Goal: Check status: Check status

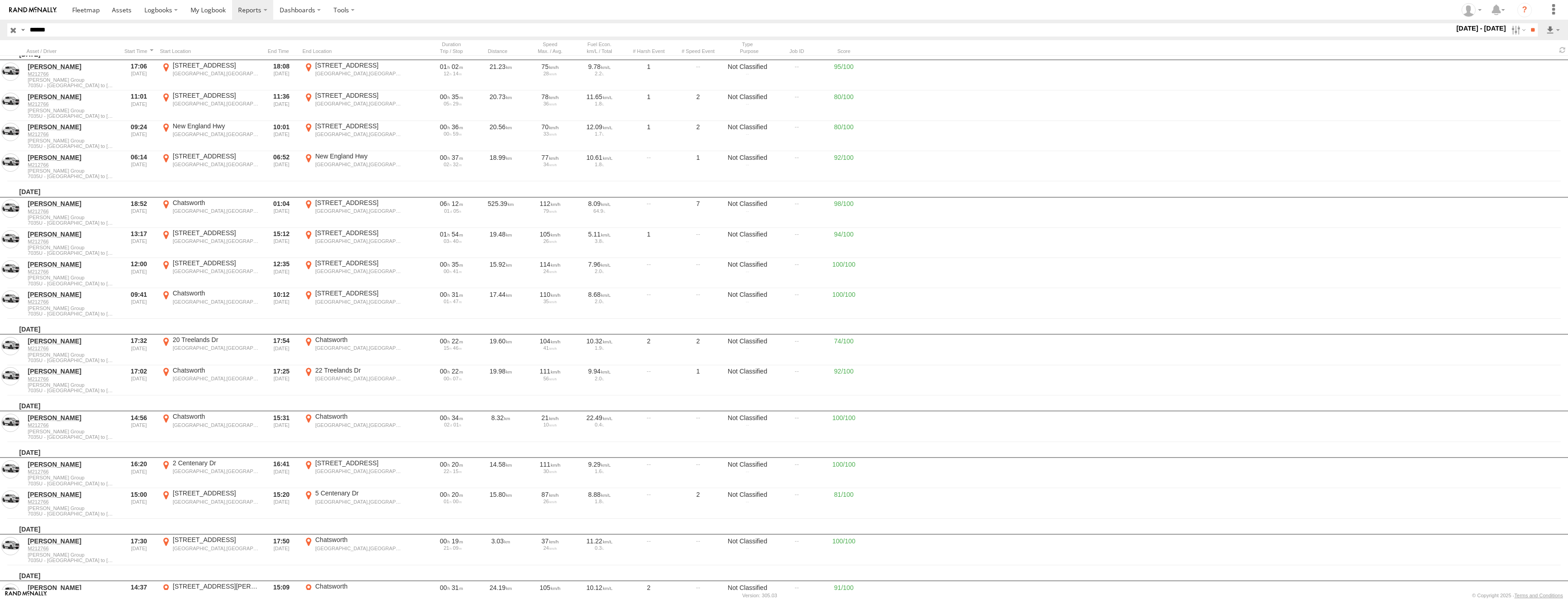
scroll to position [6293, 0]
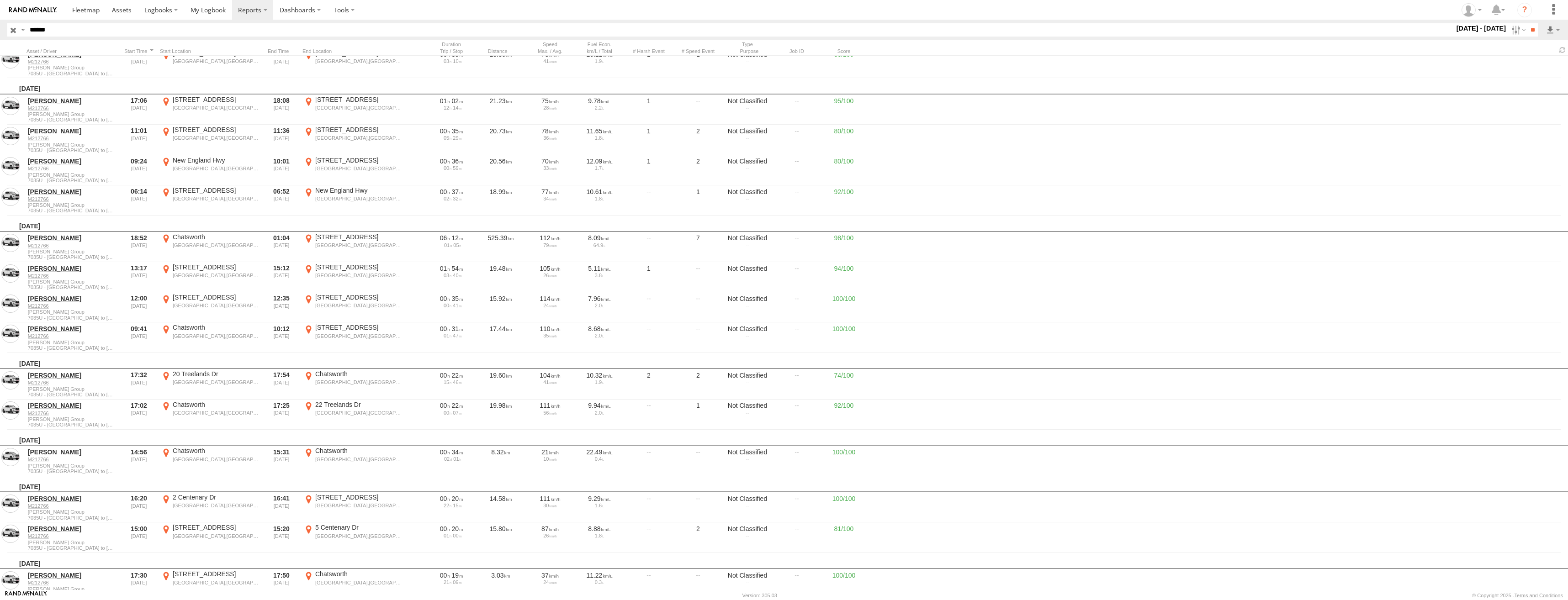
drag, startPoint x: 77, startPoint y: 32, endPoint x: 27, endPoint y: 31, distance: 50.0
click at [27, 31] on input "******" at bounding box center [740, 30] width 1428 height 13
paste input "text"
click at [1527, 23] on input "**" at bounding box center [1532, 30] width 10 height 13
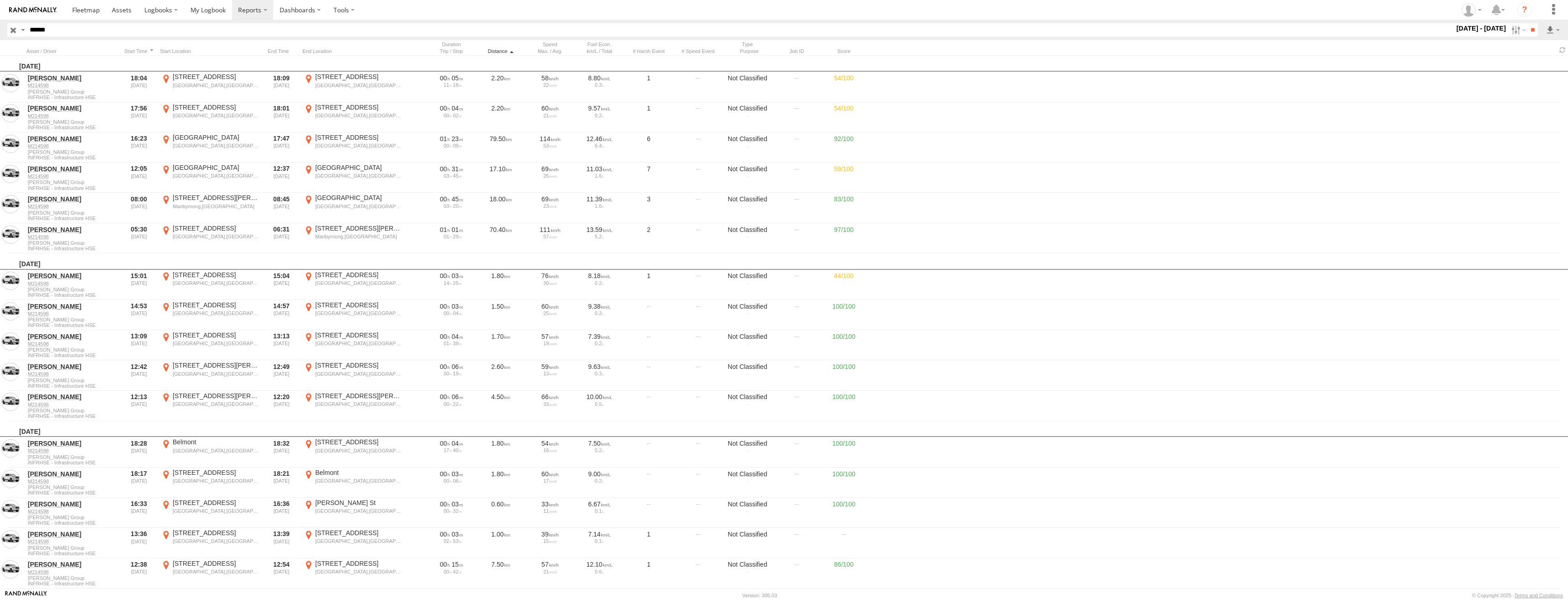
click at [493, 50] on div "Distance" at bounding box center [500, 51] width 46 height 7
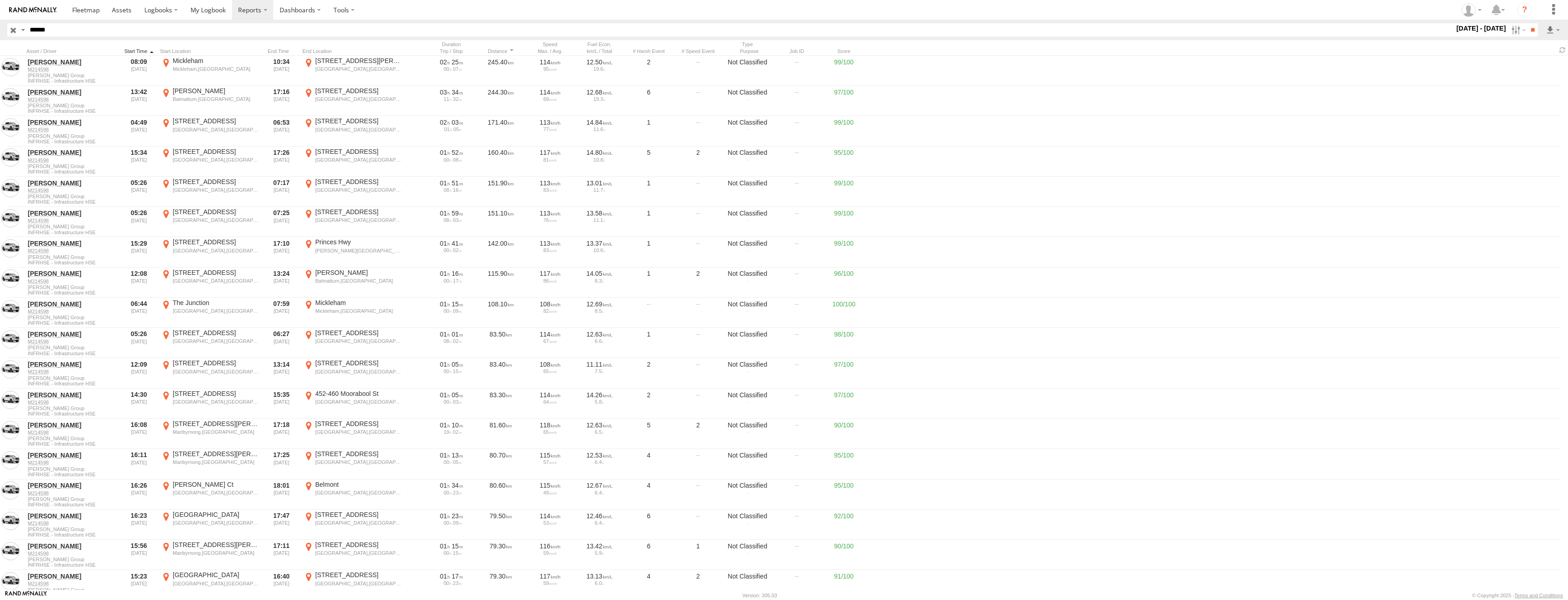
click at [131, 49] on div at bounding box center [139, 51] width 35 height 7
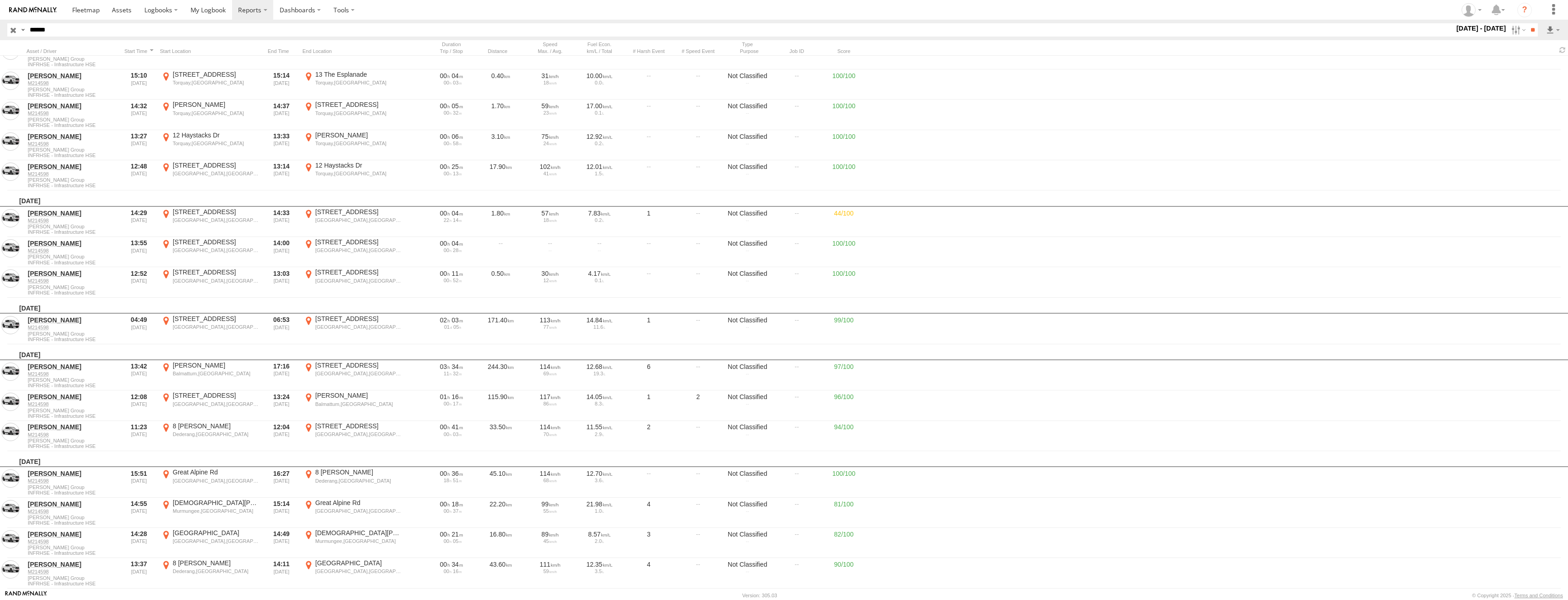
scroll to position [9497, 0]
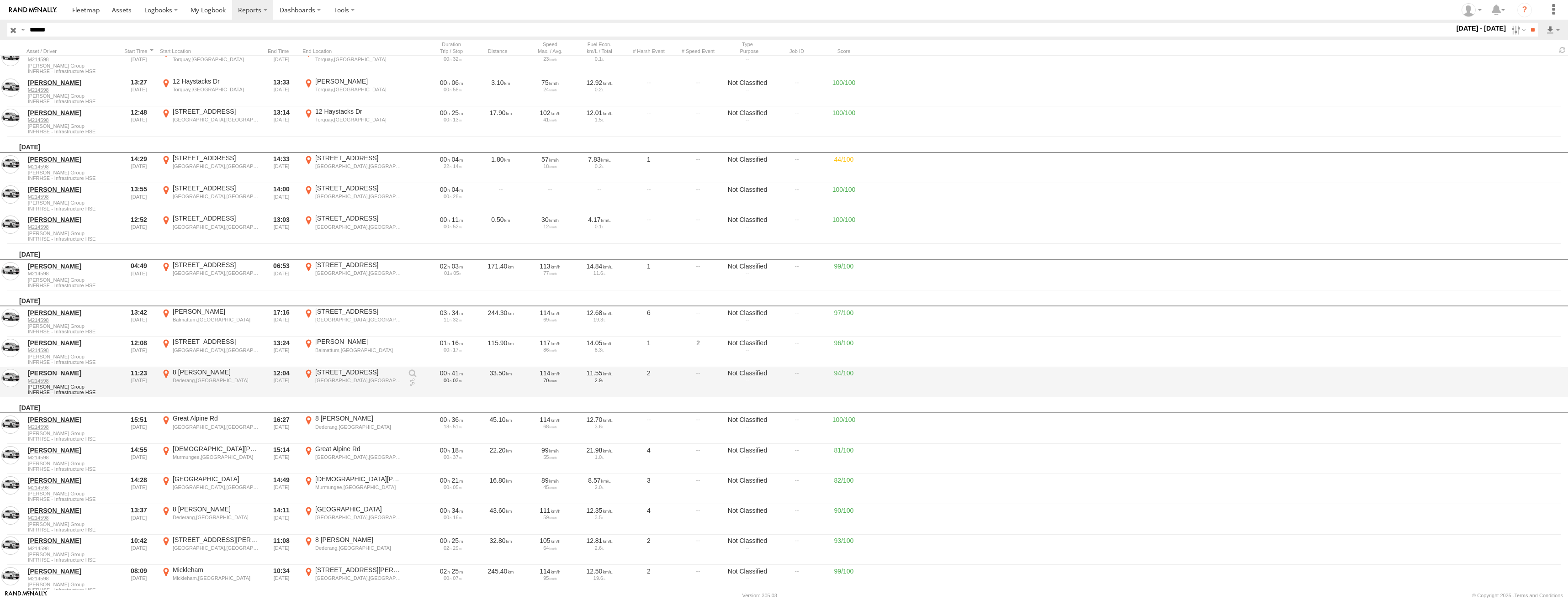
click at [203, 380] on div "Dederang,[GEOGRAPHIC_DATA]" at bounding box center [216, 381] width 86 height 7
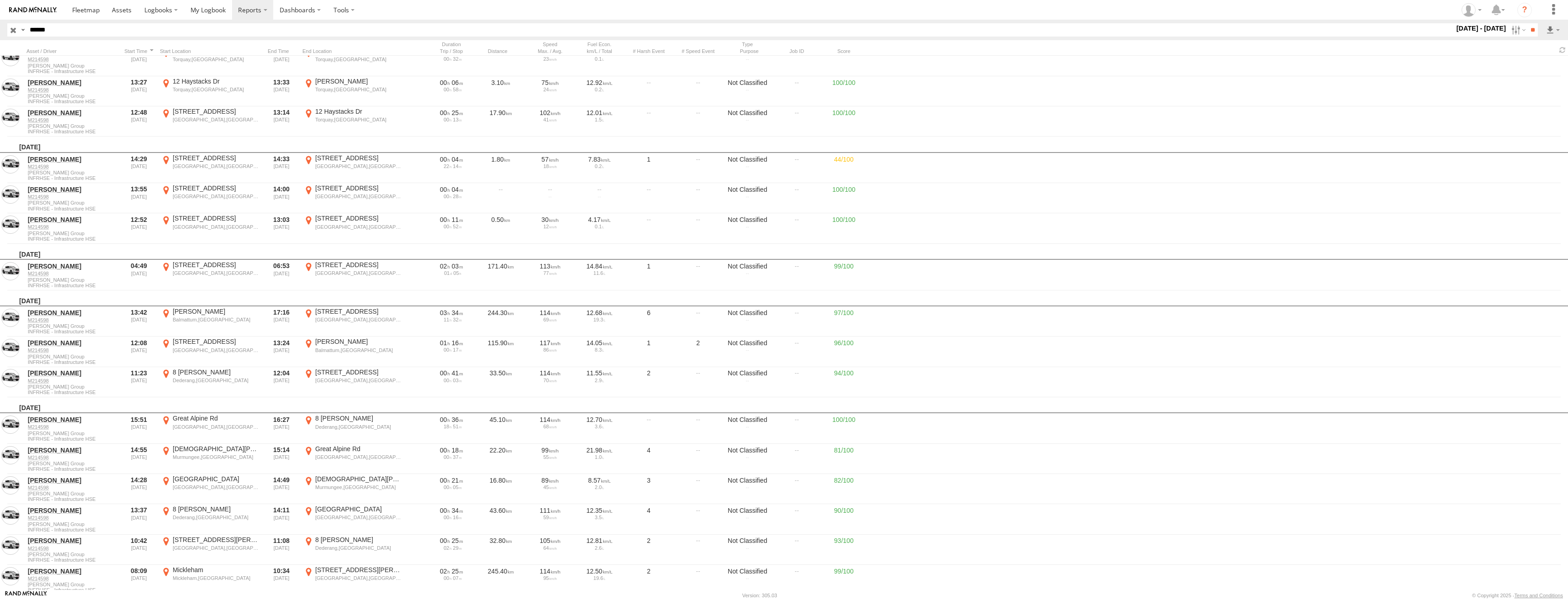
drag, startPoint x: 800, startPoint y: 171, endPoint x: 774, endPoint y: 332, distance: 163.1
click at [0, 0] on div at bounding box center [0, 0] width 0 height 0
click at [0, 0] on button "Satellite" at bounding box center [0, 0] width 0 height 0
click at [0, 0] on label "×" at bounding box center [0, 0] width 0 height 0
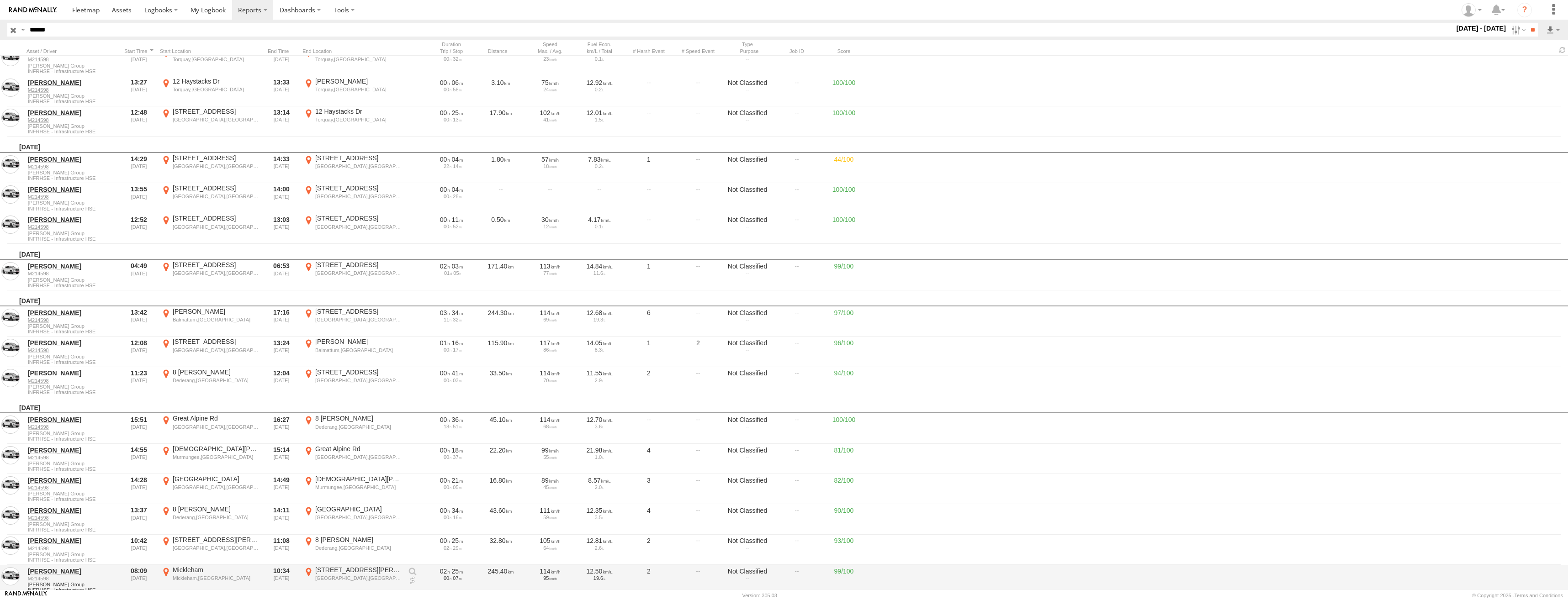
click at [351, 569] on div "[STREET_ADDRESS][PERSON_NAME]" at bounding box center [358, 569] width 86 height 8
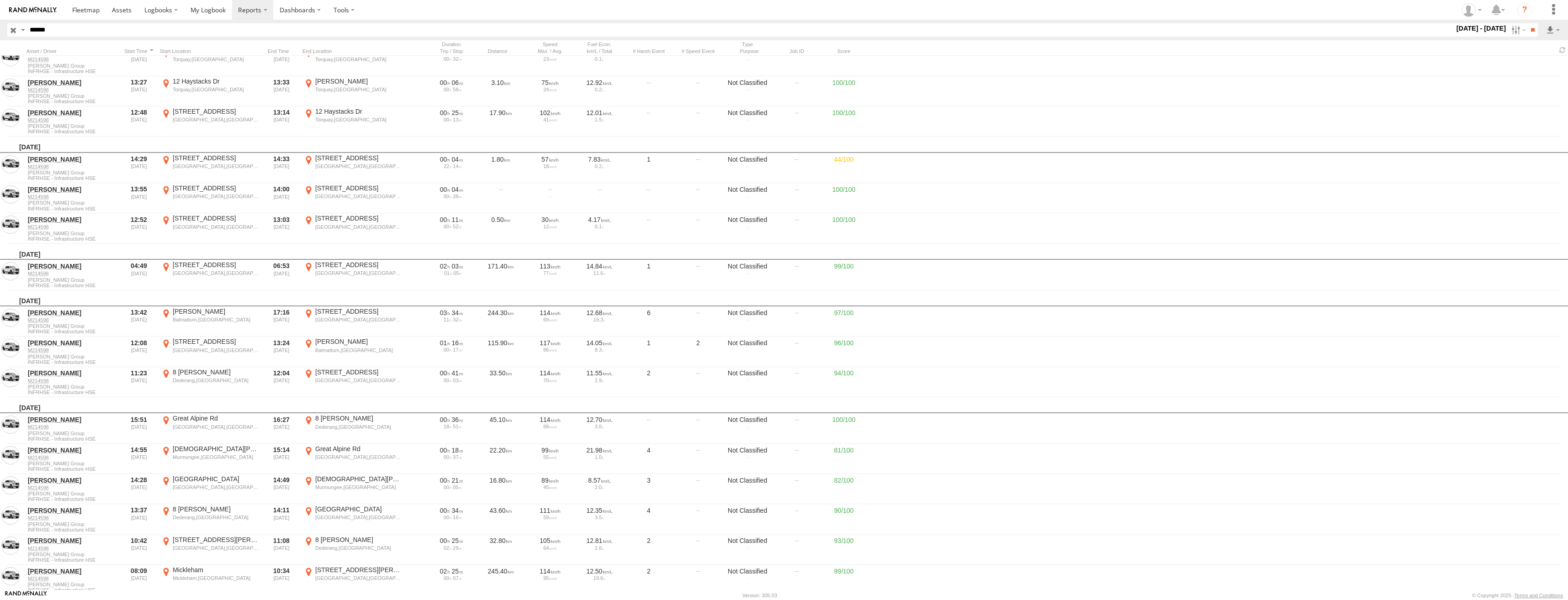
drag, startPoint x: 787, startPoint y: 296, endPoint x: 663, endPoint y: 398, distance: 160.6
click at [0, 0] on div at bounding box center [0, 0] width 0 height 0
drag, startPoint x: 671, startPoint y: 198, endPoint x: 693, endPoint y: 344, distance: 147.6
click at [0, 0] on div at bounding box center [0, 0] width 0 height 0
click at [0, 0] on label "×" at bounding box center [0, 0] width 0 height 0
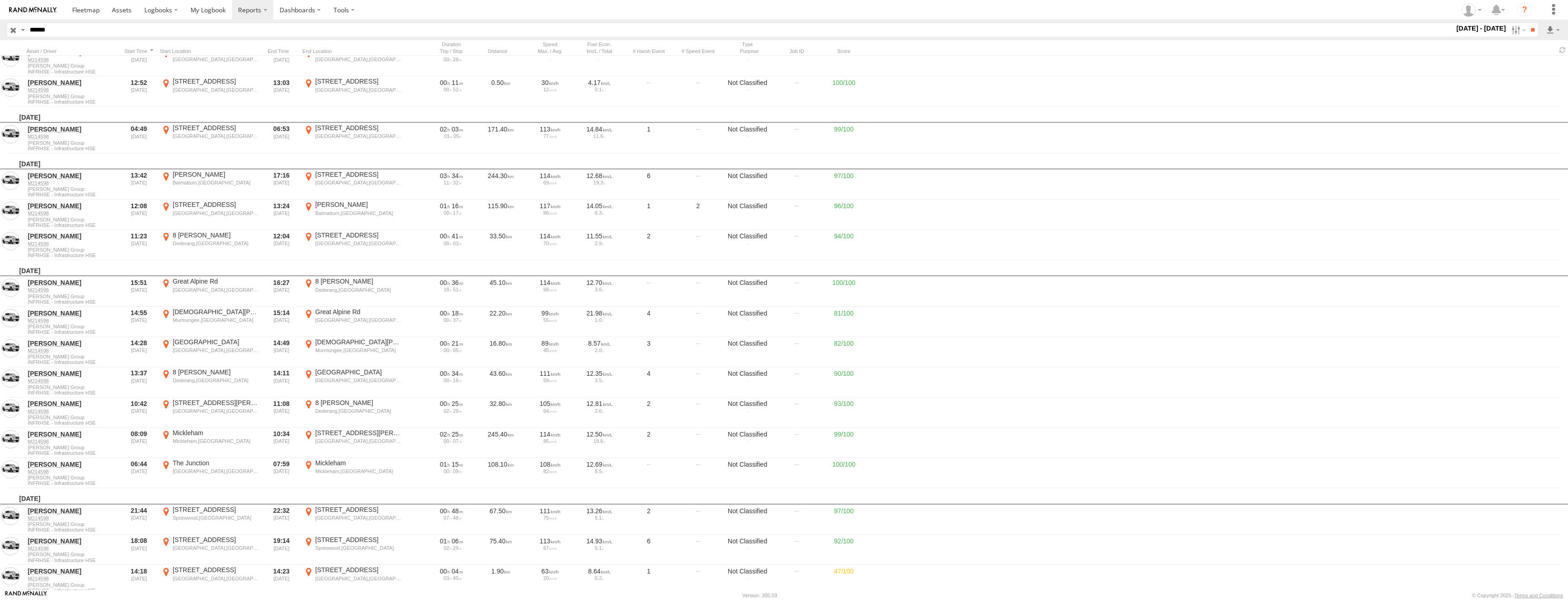
scroll to position [9588, 0]
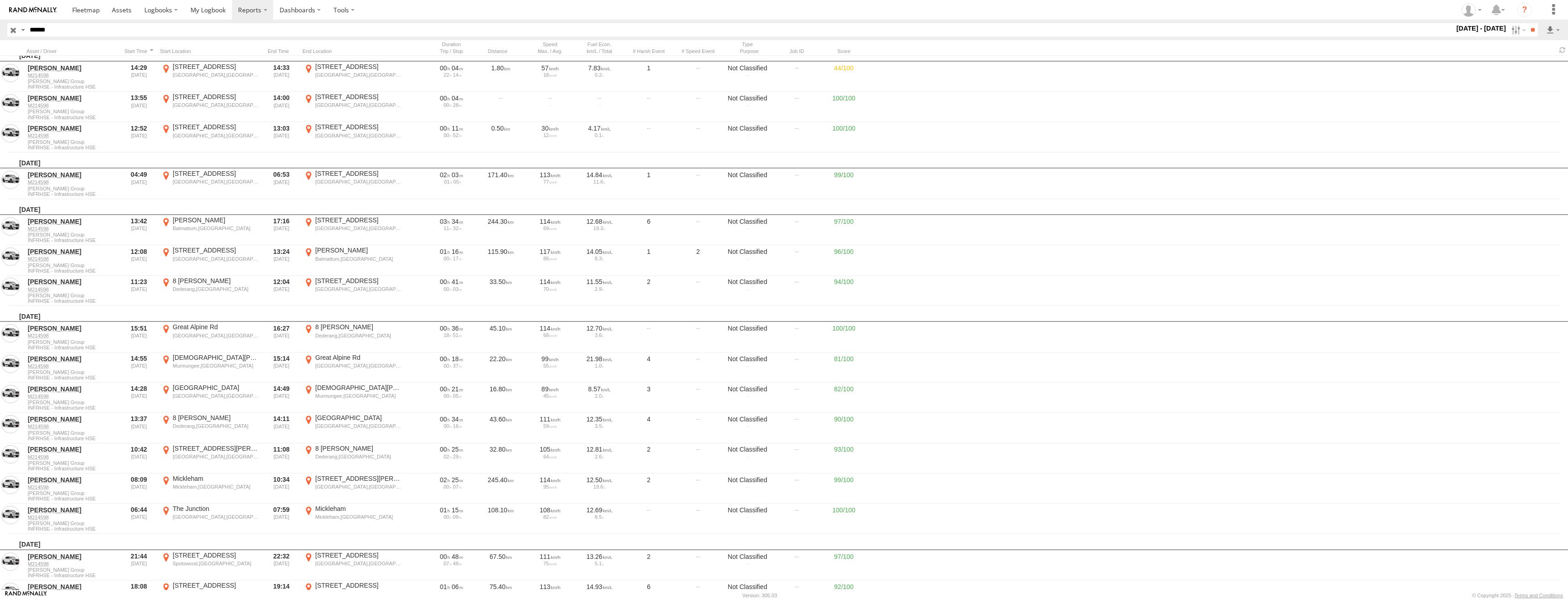
drag, startPoint x: 64, startPoint y: 29, endPoint x: 14, endPoint y: 28, distance: 50.0
click at [14, 28] on div "Search Query Asset ID Asset Label Registration Manufacturer Model VIN Job ID Dr…" at bounding box center [767, 30] width 1520 height 13
paste input "**"
click at [43, 31] on input "********" at bounding box center [740, 30] width 1428 height 13
click at [50, 29] on input "*******" at bounding box center [740, 30] width 1428 height 13
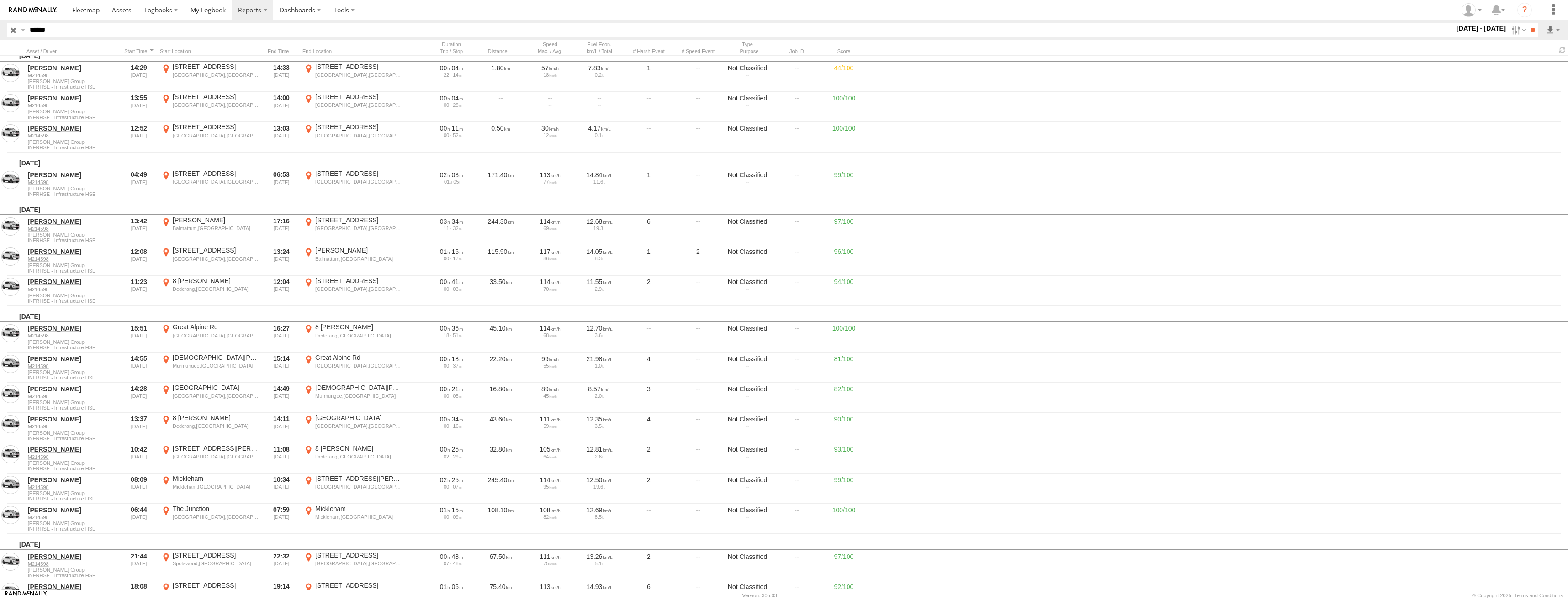
click at [64, 31] on input "******" at bounding box center [740, 30] width 1428 height 13
click at [1528, 31] on input "**" at bounding box center [1532, 30] width 10 height 13
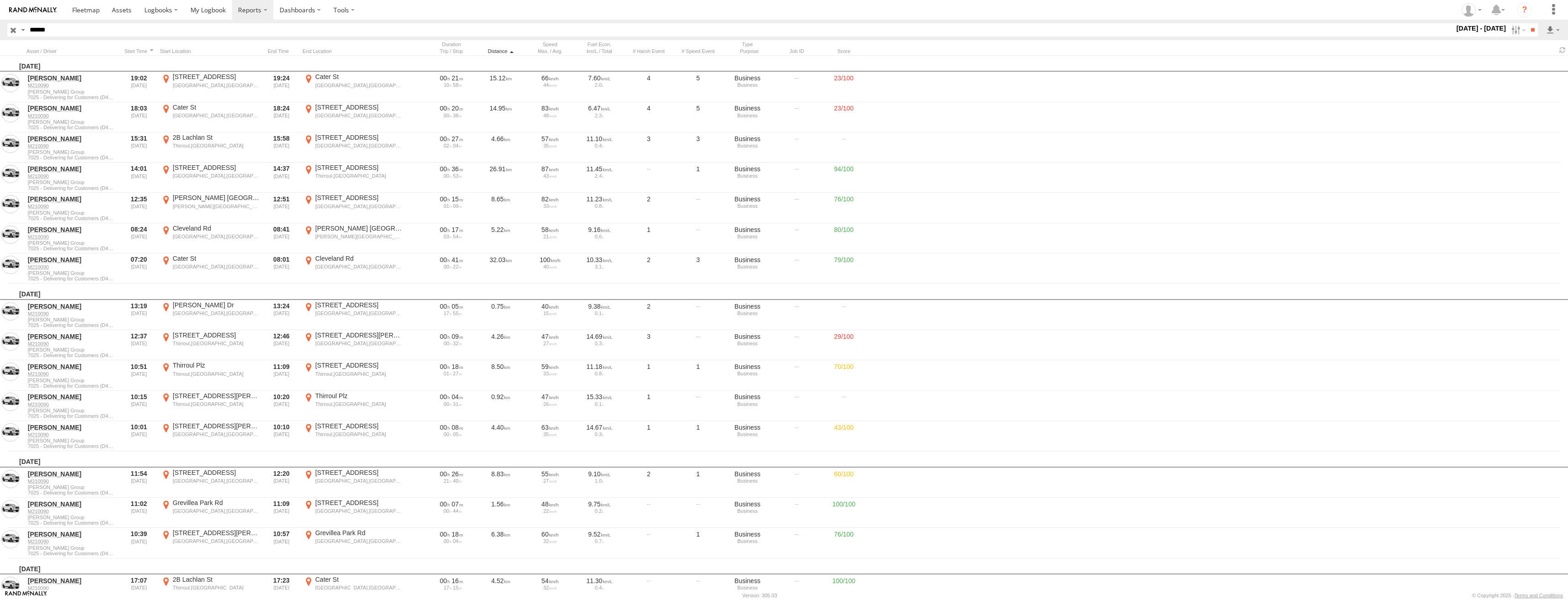
click at [495, 52] on div "Distance" at bounding box center [500, 51] width 46 height 7
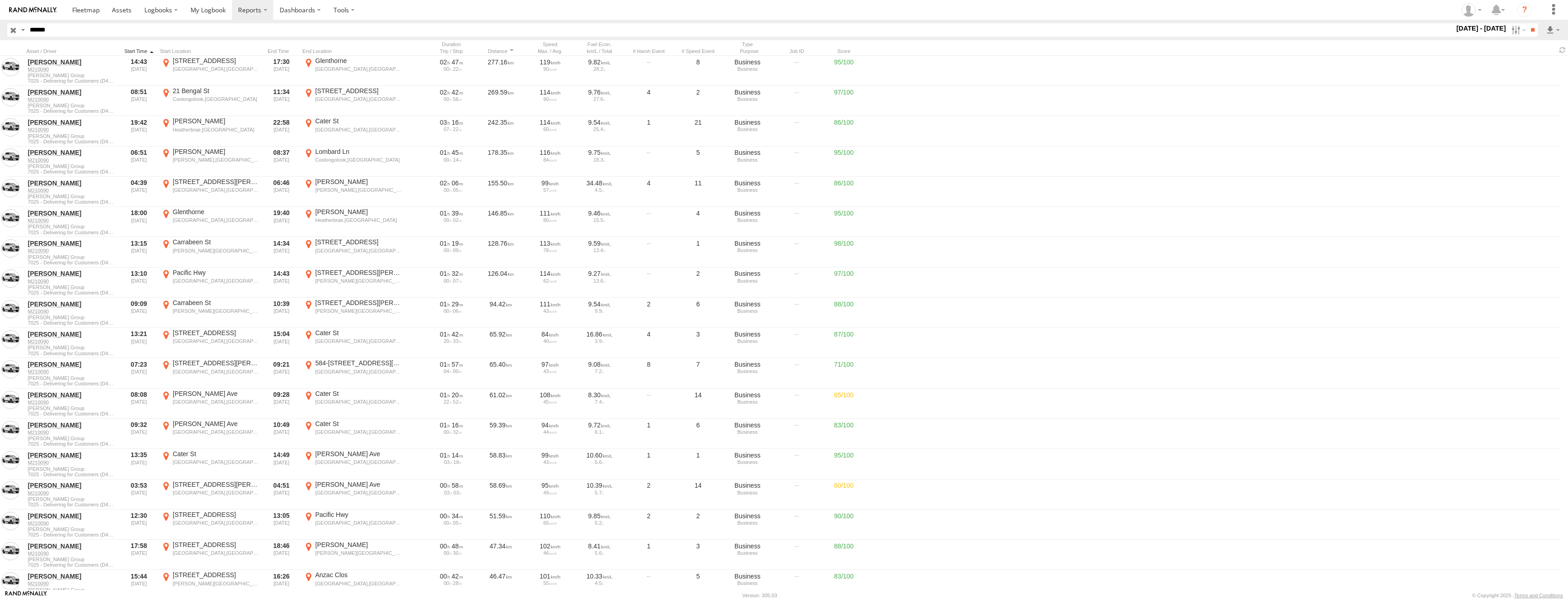
click at [144, 50] on div at bounding box center [139, 51] width 35 height 7
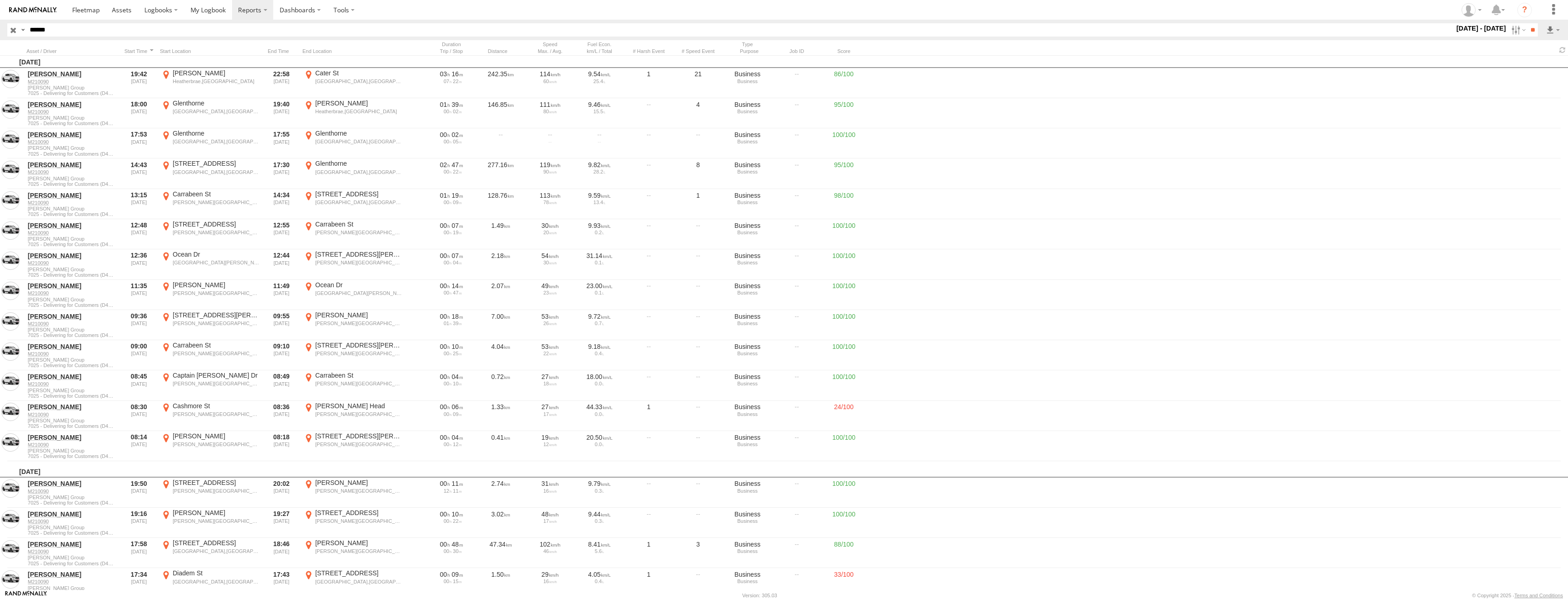
scroll to position [10804, 0]
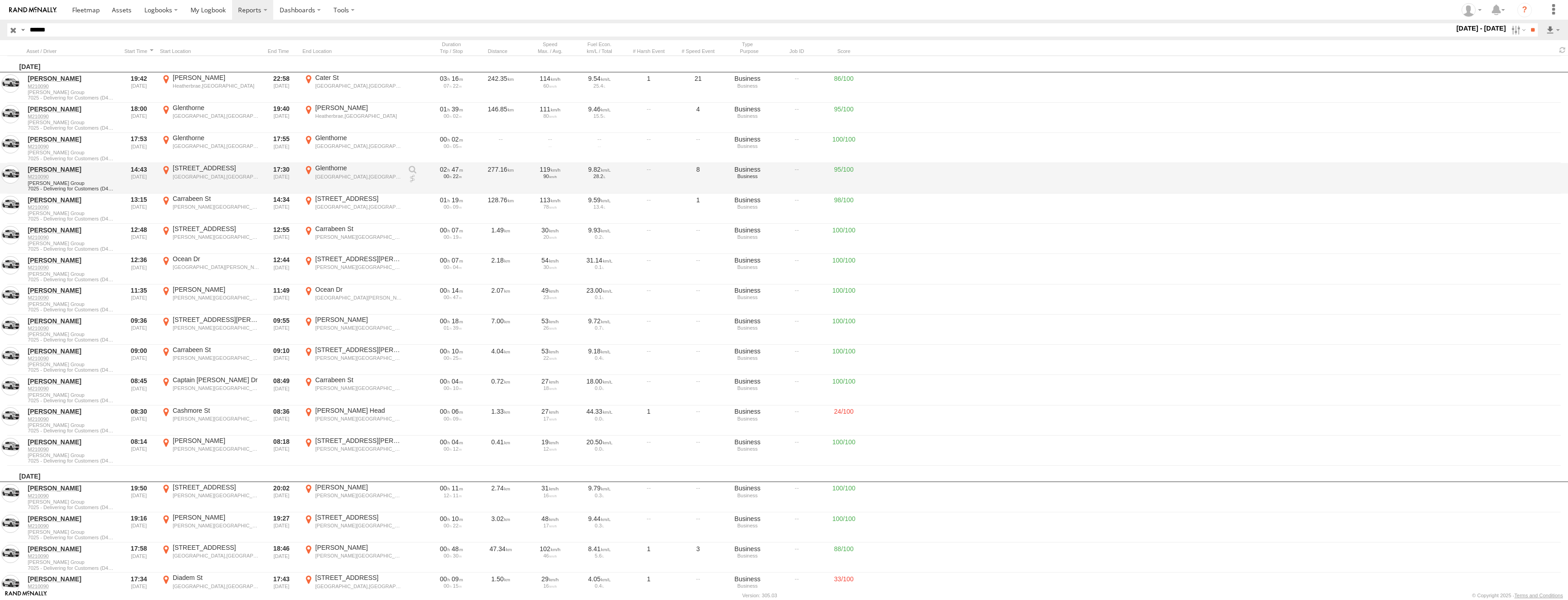
click at [339, 169] on div "Glenthorne" at bounding box center [358, 168] width 86 height 8
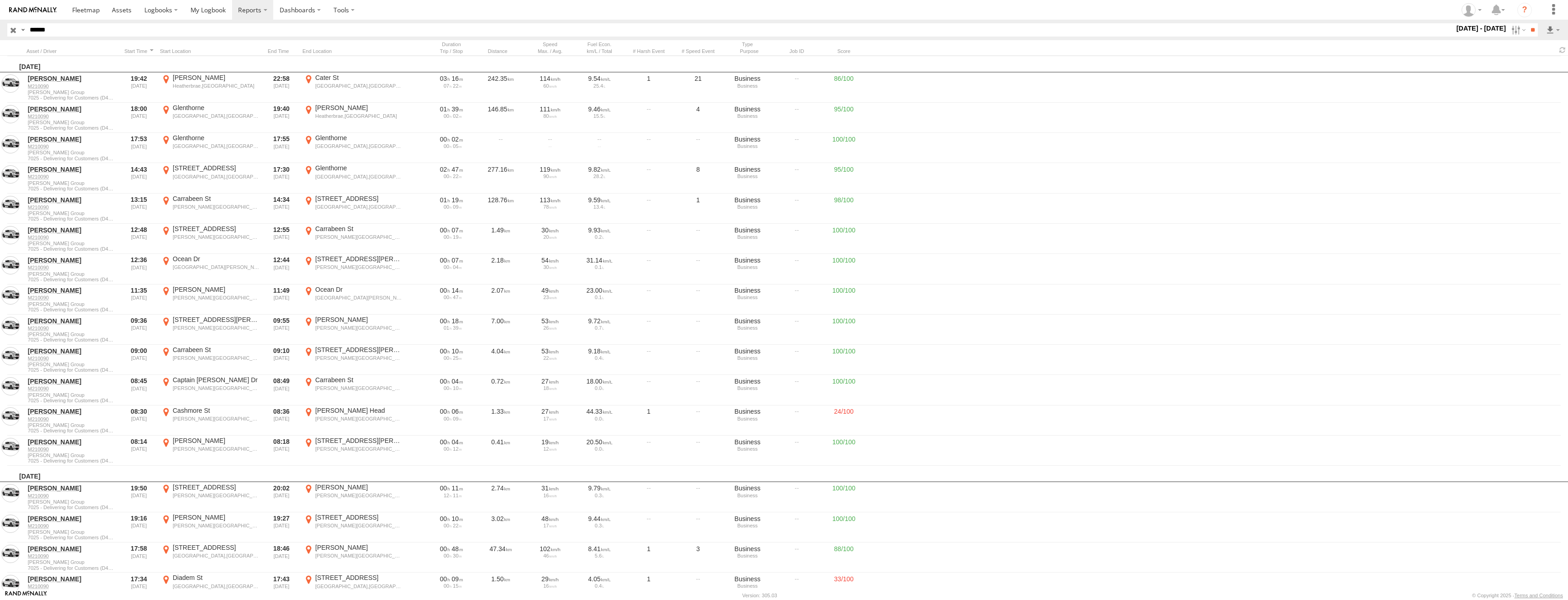
click at [0, 0] on label "×" at bounding box center [0, 0] width 0 height 0
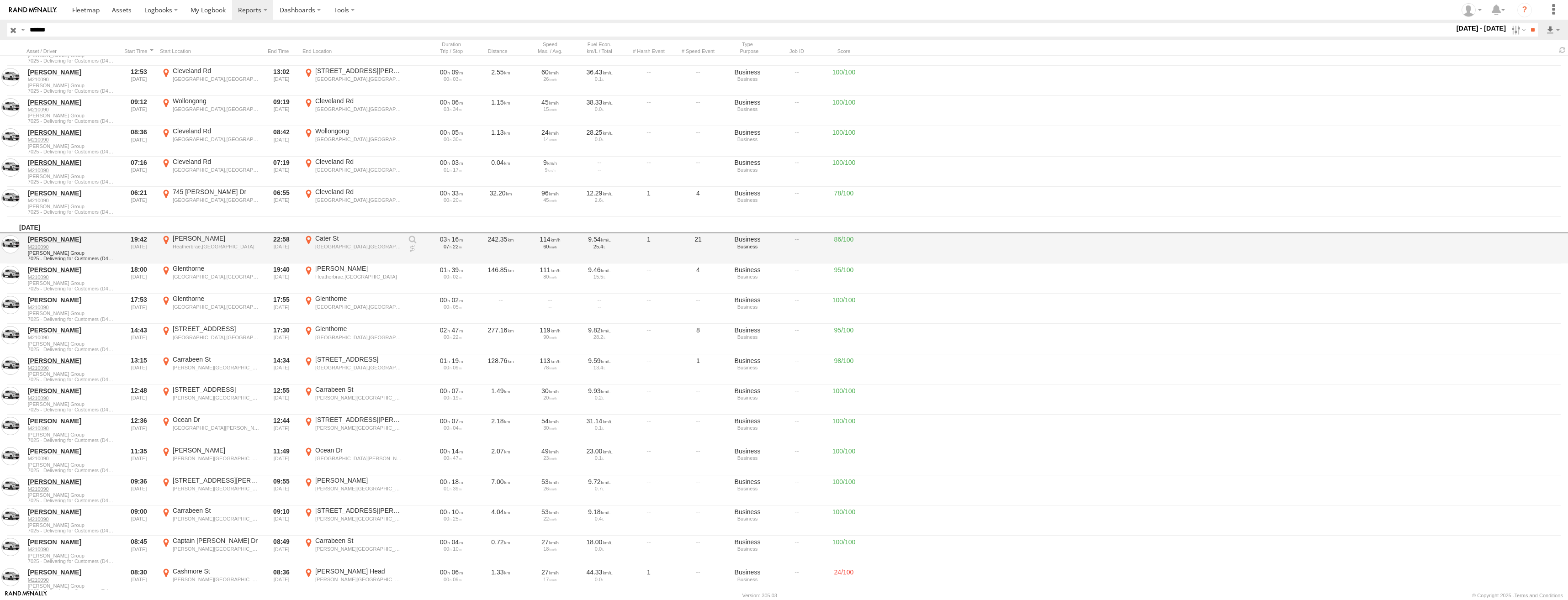
scroll to position [10713, 0]
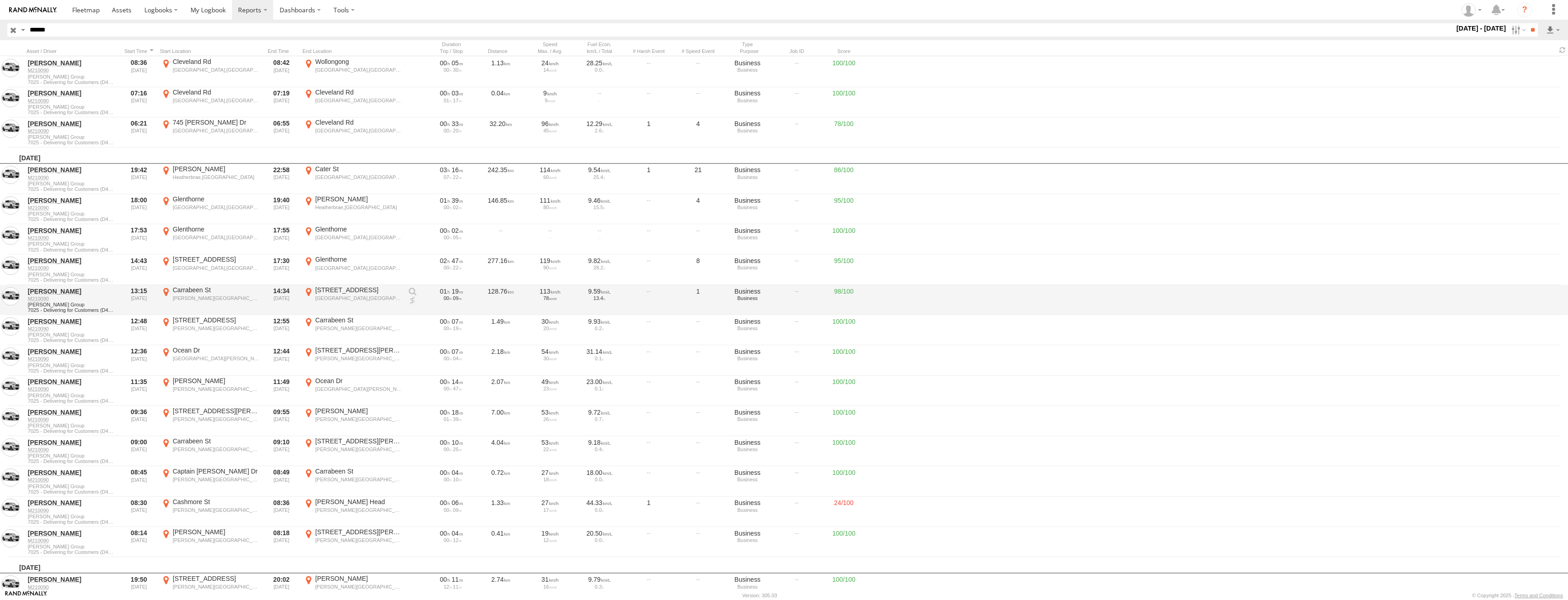
click at [353, 296] on div "[GEOGRAPHIC_DATA],[GEOGRAPHIC_DATA]" at bounding box center [358, 298] width 86 height 7
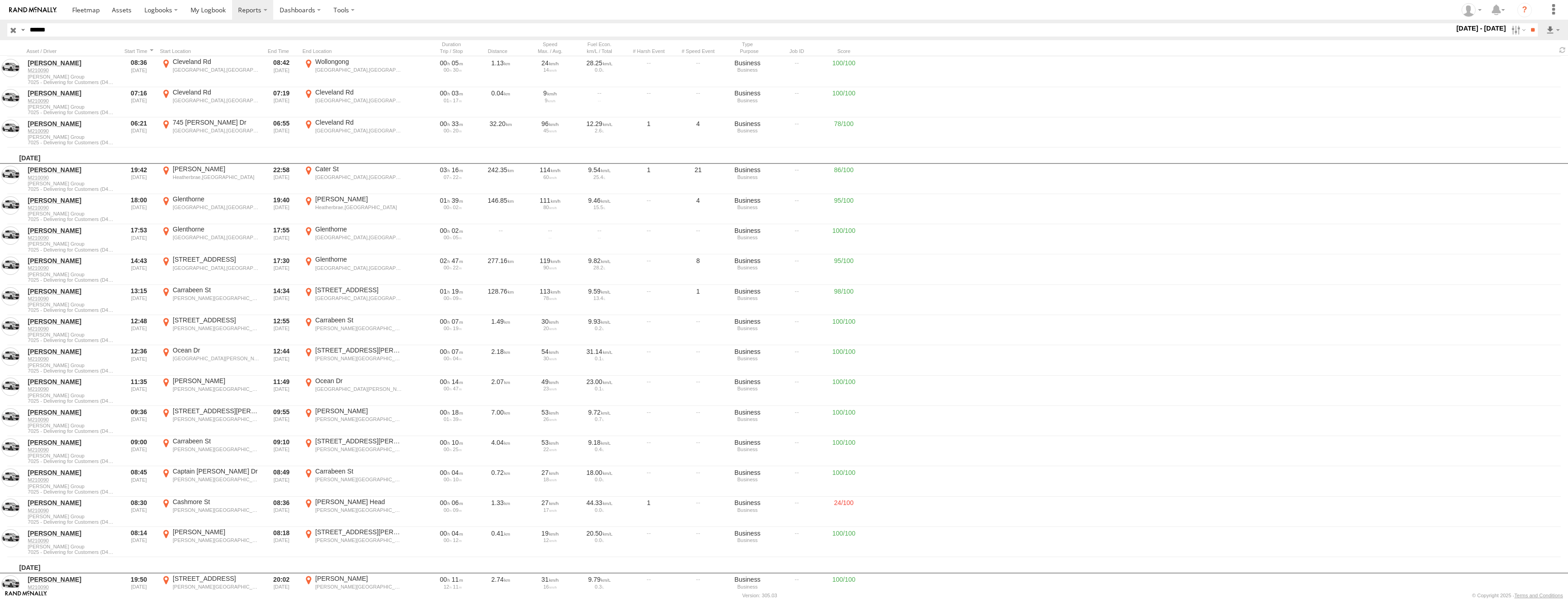
click at [0, 0] on div "Location Details ×" at bounding box center [0, 0] width 0 height 0
click at [0, 0] on label "×" at bounding box center [0, 0] width 0 height 0
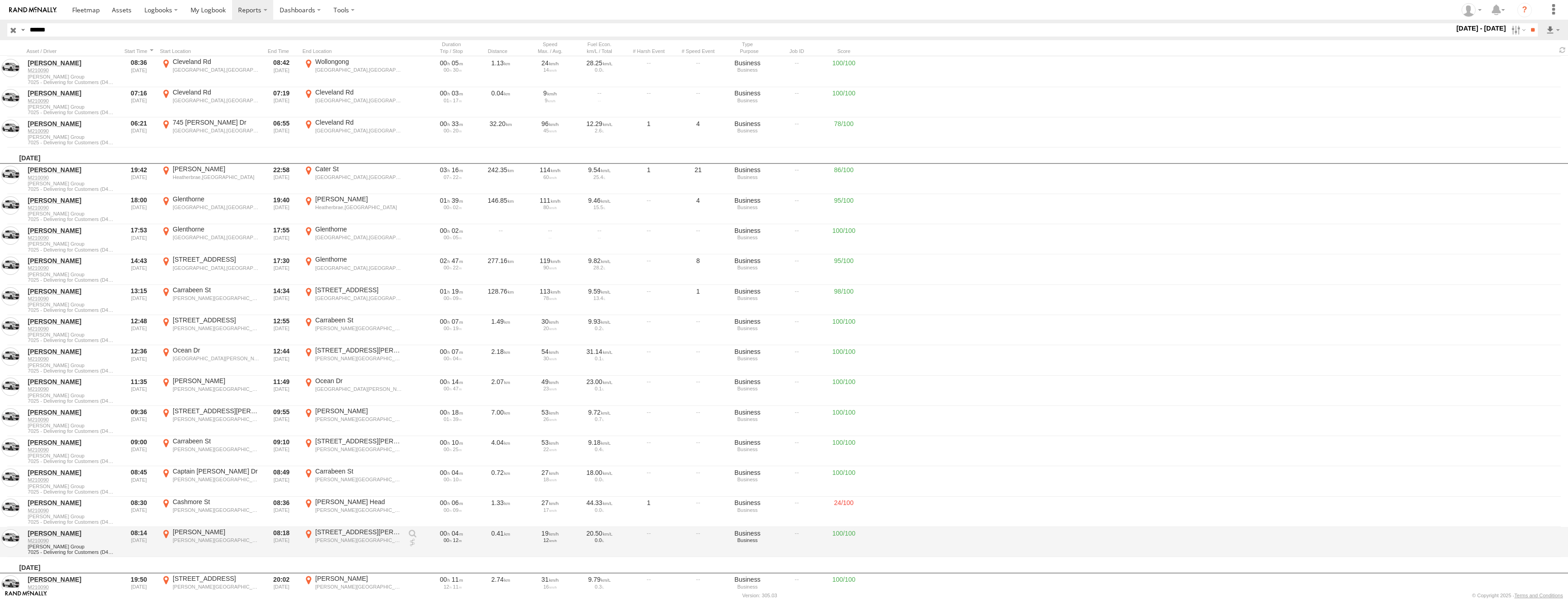
click at [208, 535] on div "[PERSON_NAME]" at bounding box center [216, 531] width 86 height 8
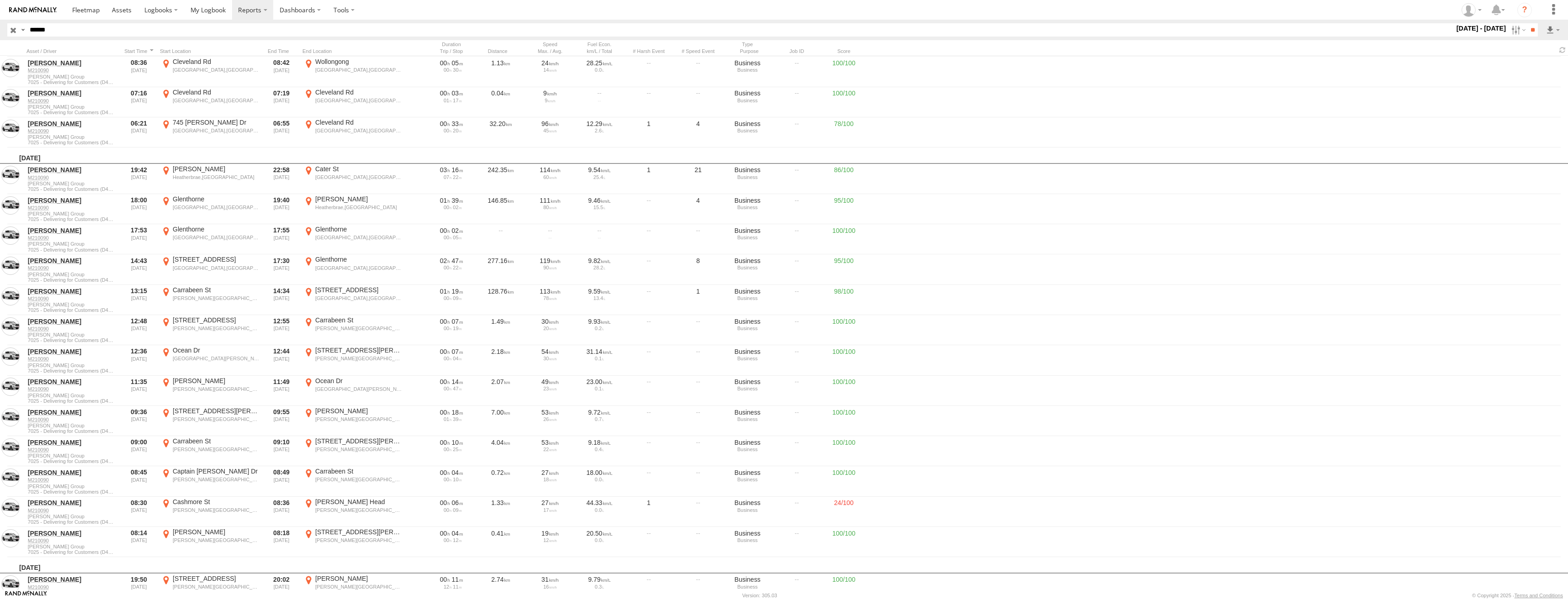
click at [0, 0] on label "×" at bounding box center [0, 0] width 0 height 0
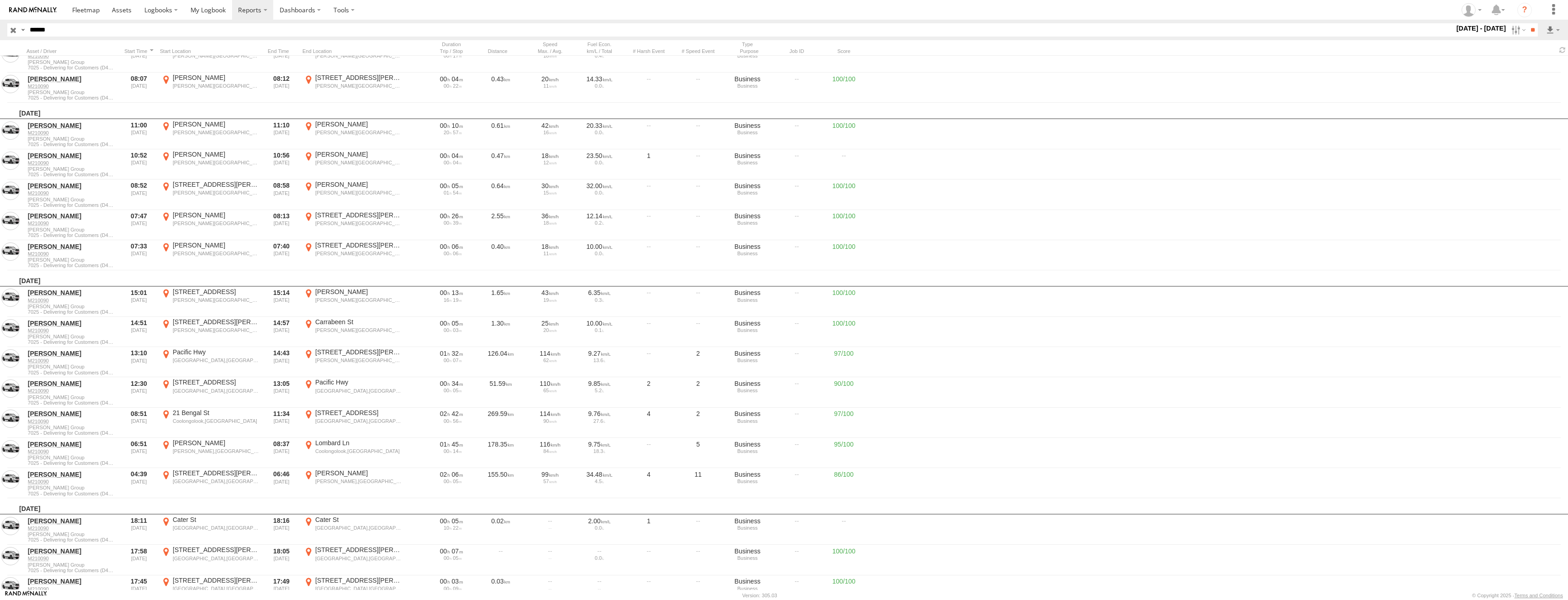
scroll to position [11581, 0]
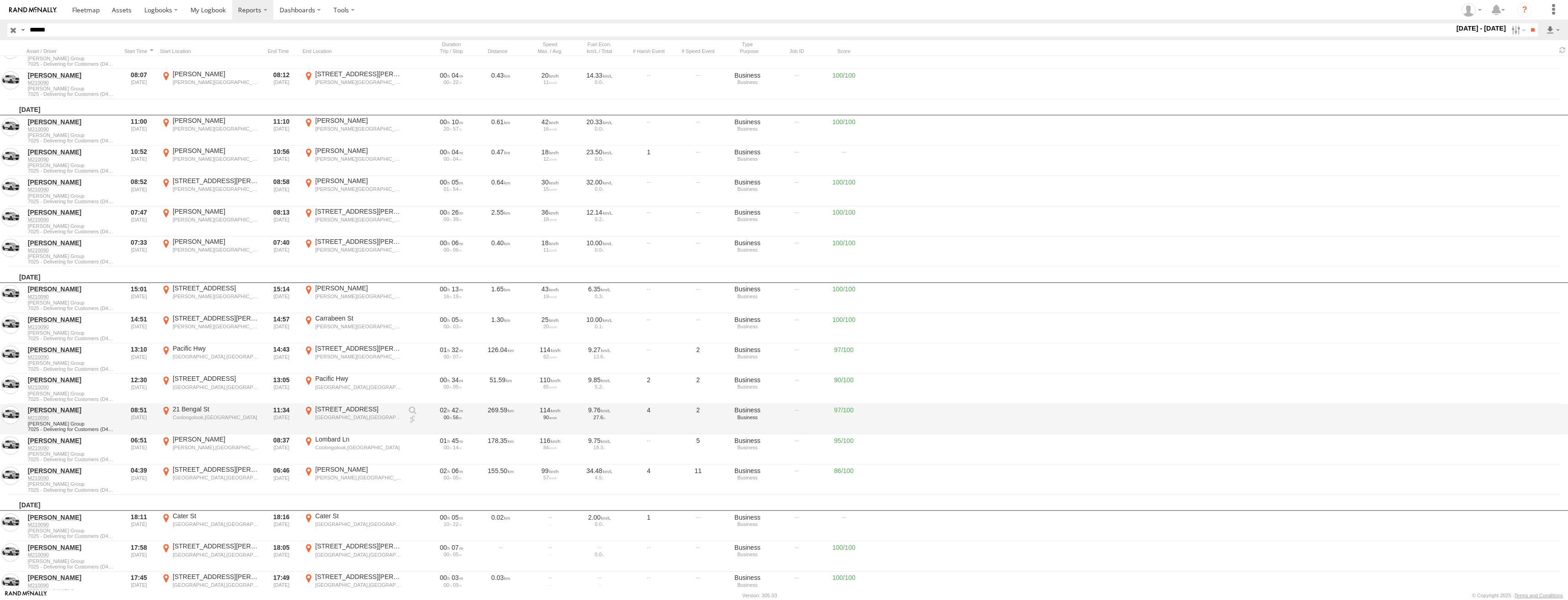
click at [369, 413] on label "[STREET_ADDRESS] 153.14184" at bounding box center [353, 419] width 101 height 28
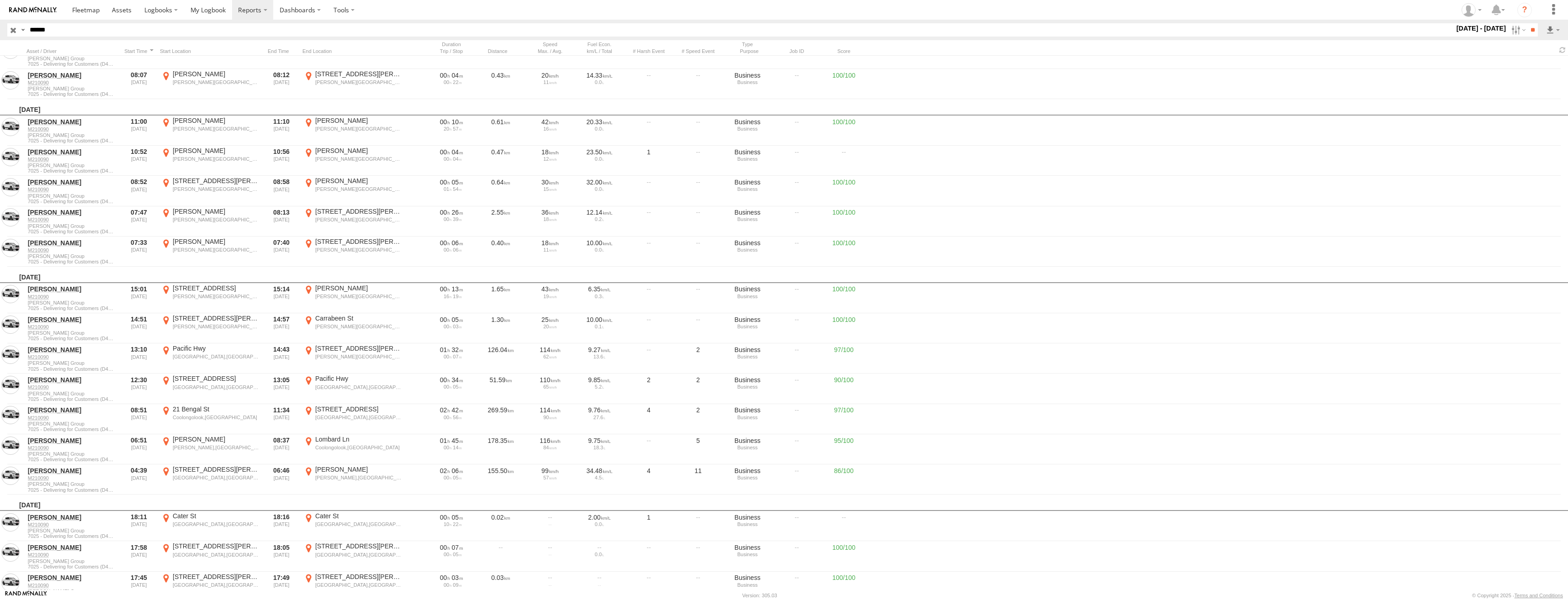
click at [0, 0] on label "×" at bounding box center [0, 0] width 0 height 0
drag, startPoint x: 129, startPoint y: 28, endPoint x: 28, endPoint y: 30, distance: 101.0
click at [28, 30] on input "******" at bounding box center [740, 30] width 1428 height 13
paste input "text"
type input "******"
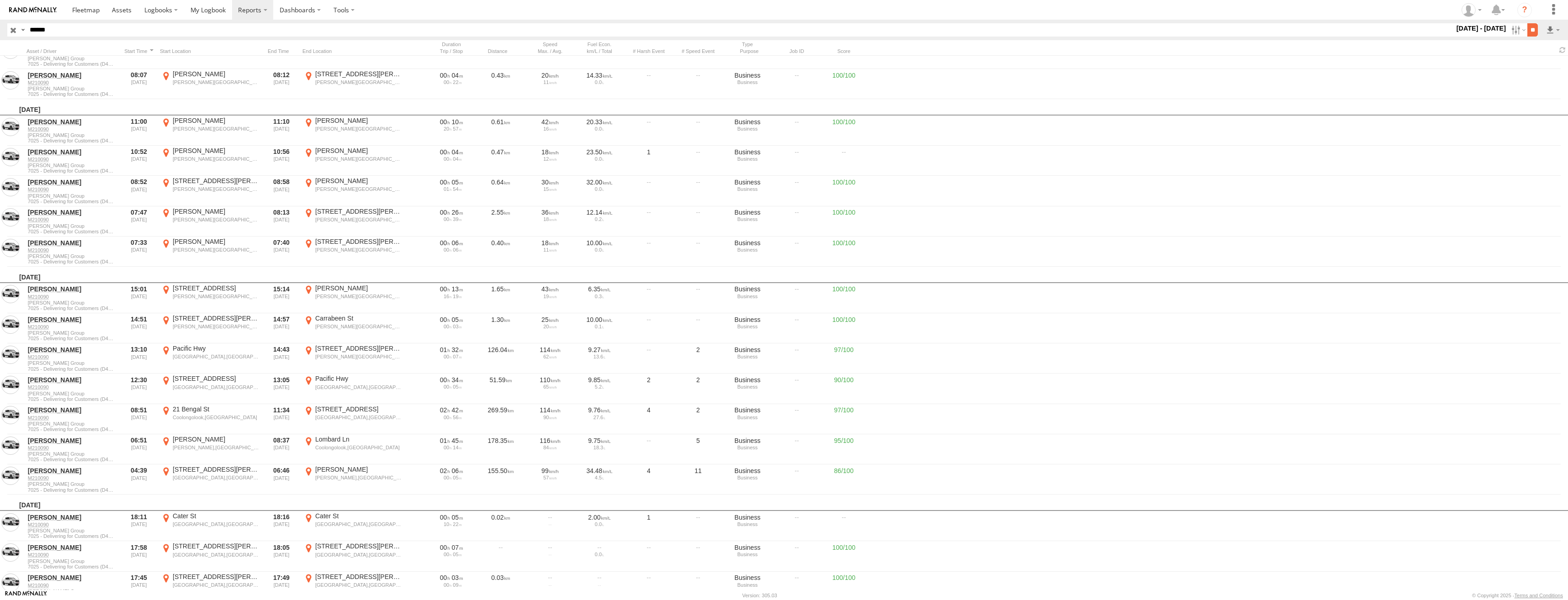
click at [1532, 28] on input "**" at bounding box center [1532, 30] width 10 height 13
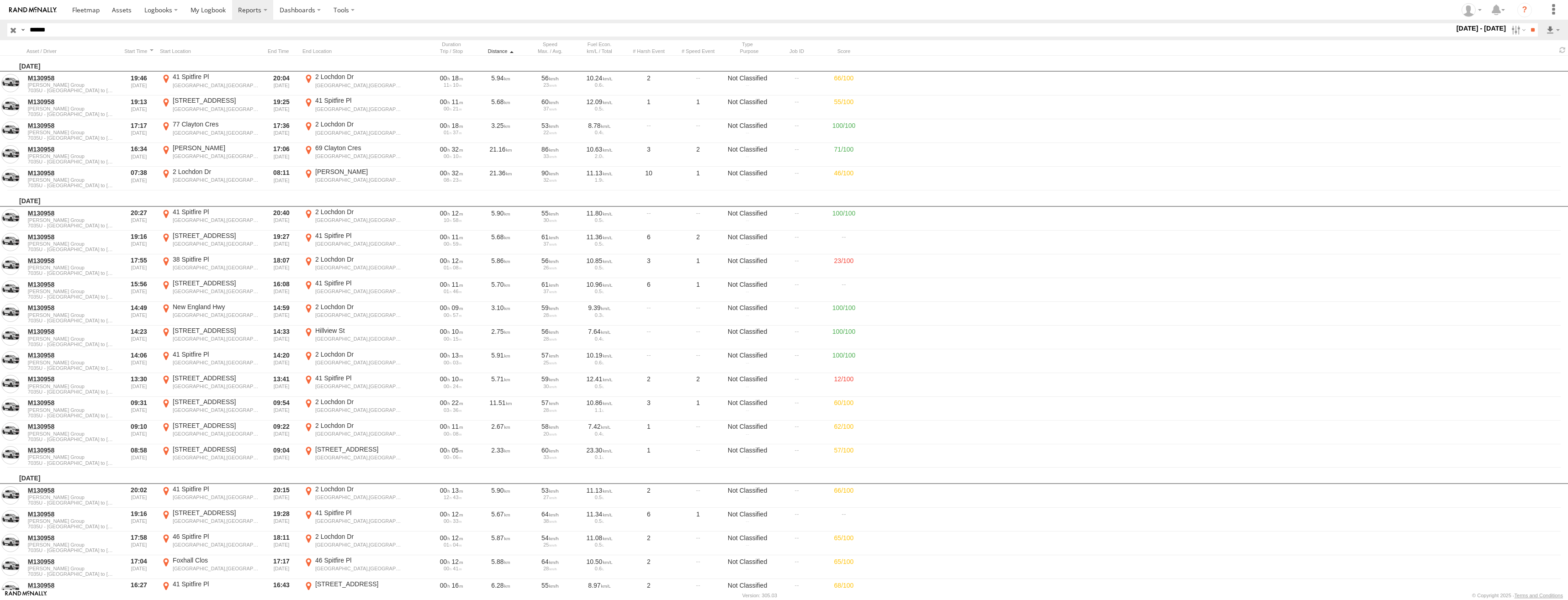
click at [498, 52] on div "Distance" at bounding box center [500, 51] width 46 height 7
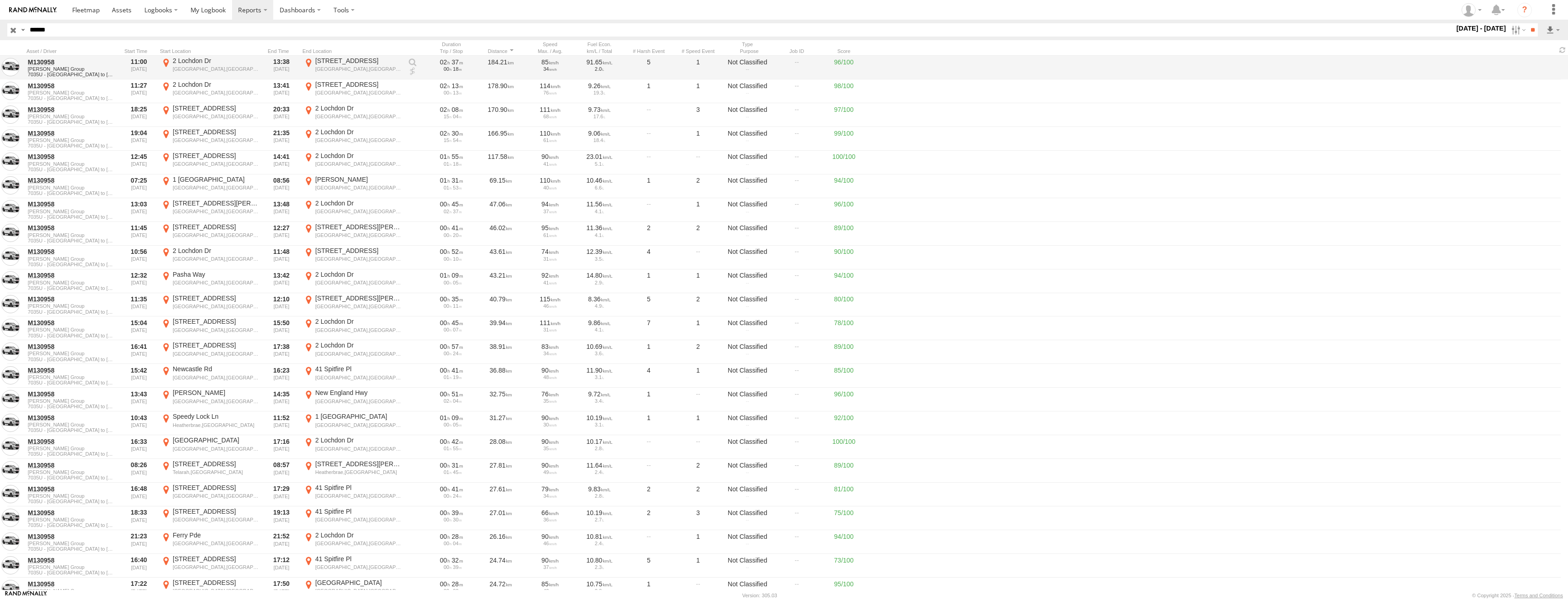
click at [334, 61] on div "[STREET_ADDRESS]" at bounding box center [358, 61] width 86 height 8
click at [0, 0] on label "×" at bounding box center [0, 0] width 0 height 0
click at [226, 85] on div "2 Lochdon Dr" at bounding box center [216, 84] width 86 height 8
click at [0, 0] on label "×" at bounding box center [0, 0] width 0 height 0
click at [187, 207] on div "[STREET_ADDRESS][PERSON_NAME]" at bounding box center [216, 203] width 86 height 8
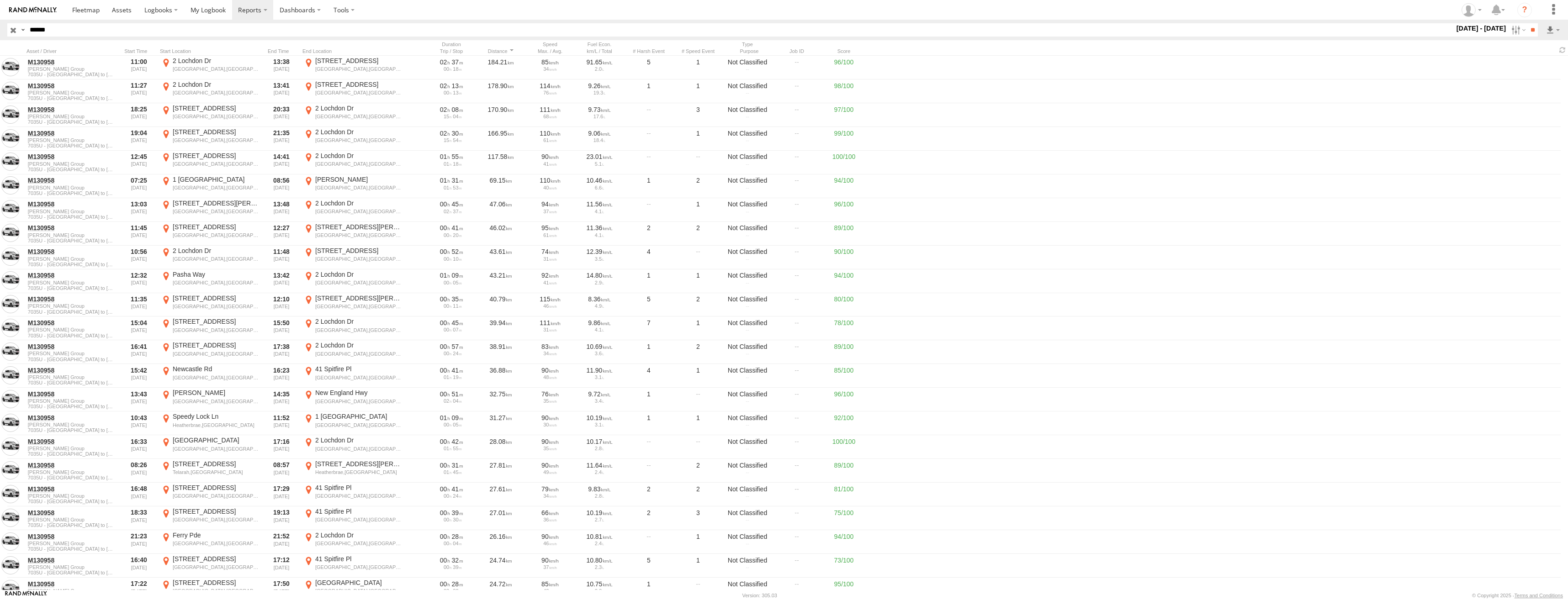
click at [0, 0] on label "×" at bounding box center [0, 0] width 0 height 0
